Goal: Answer question/provide support: Share knowledge or assist other users

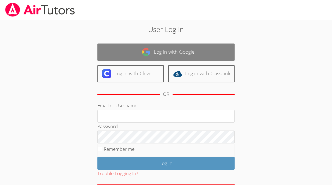
click at [206, 57] on link "Log in with Google" at bounding box center [165, 52] width 137 height 17
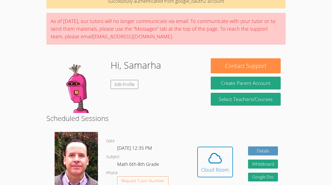
scroll to position [31, 0]
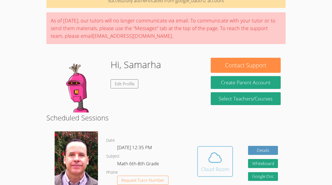
click at [212, 157] on icon at bounding box center [214, 157] width 15 height 15
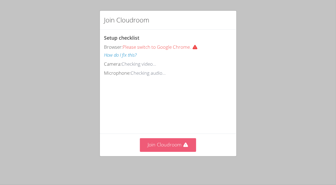
click at [172, 143] on button "Join Cloudroom" at bounding box center [168, 144] width 56 height 13
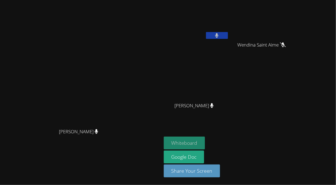
click at [205, 142] on button "Whiteboard" at bounding box center [184, 143] width 41 height 13
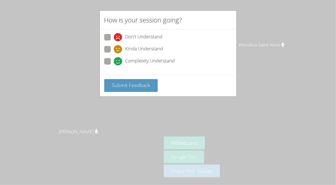
click at [114, 66] on span at bounding box center [114, 66] width 0 height 0
click at [114, 60] on input "Completely Understand" at bounding box center [116, 60] width 5 height 5
radio input "true"
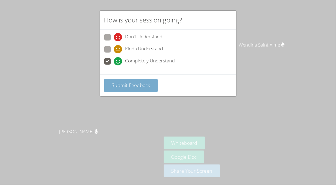
click at [120, 82] on span "Submit Feedback" at bounding box center [131, 85] width 38 height 7
